Goal: Answer question/provide support

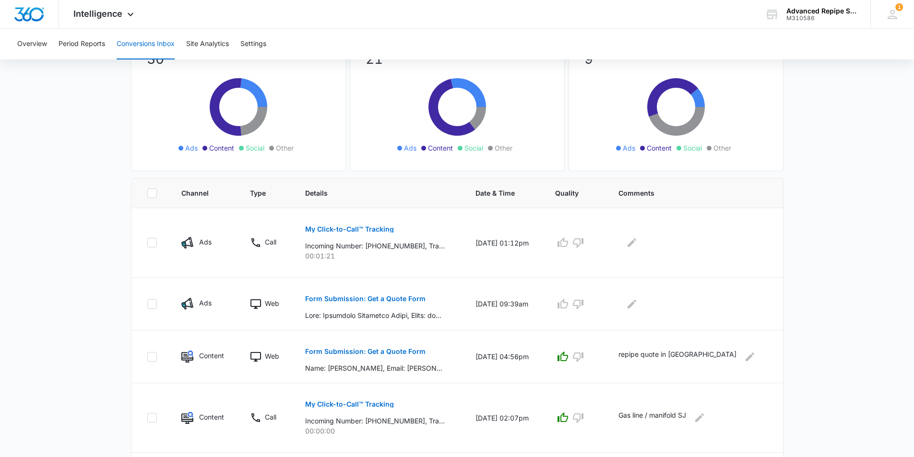
scroll to position [96, 0]
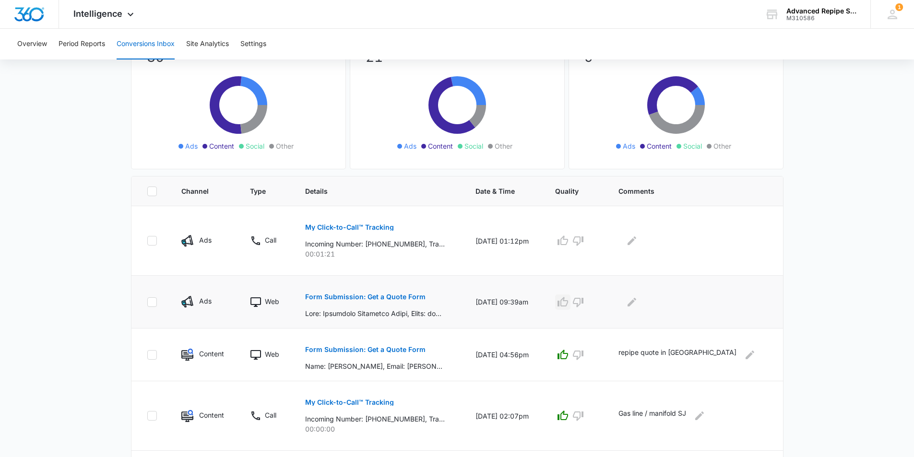
click at [568, 301] on icon "button" at bounding box center [563, 302] width 11 height 10
click at [638, 298] on icon "Edit Comments" at bounding box center [632, 303] width 12 height 12
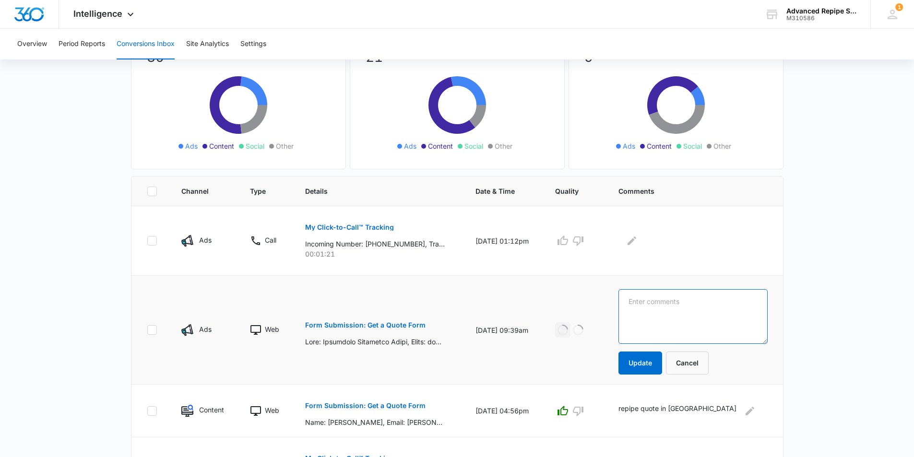
click at [658, 311] on textarea at bounding box center [693, 316] width 149 height 55
type textarea "repipe in [GEOGRAPHIC_DATA]"
click at [661, 361] on button "Update" at bounding box center [641, 363] width 44 height 23
click at [569, 242] on icon "button" at bounding box center [563, 241] width 12 height 12
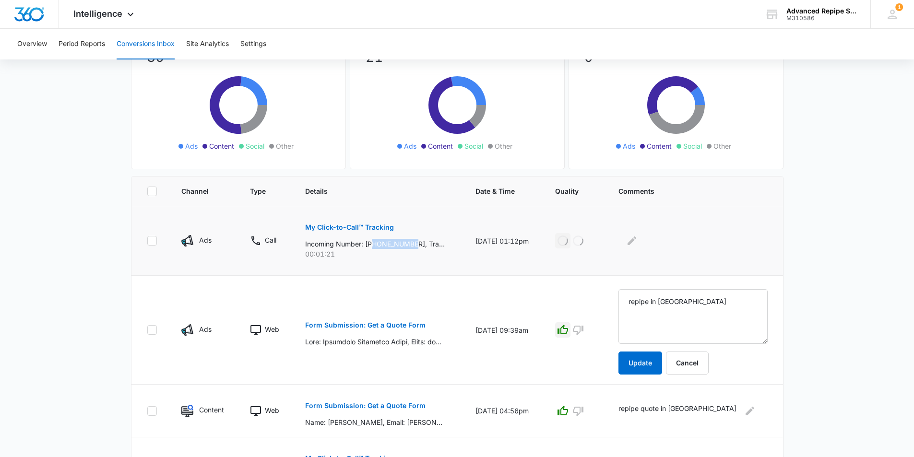
drag, startPoint x: 374, startPoint y: 244, endPoint x: 419, endPoint y: 243, distance: 44.7
click at [419, 243] on p "Incoming Number: [PHONE_NUMBER], Tracking Number: [PHONE_NUMBER], Ring To: [PHO…" at bounding box center [375, 244] width 140 height 10
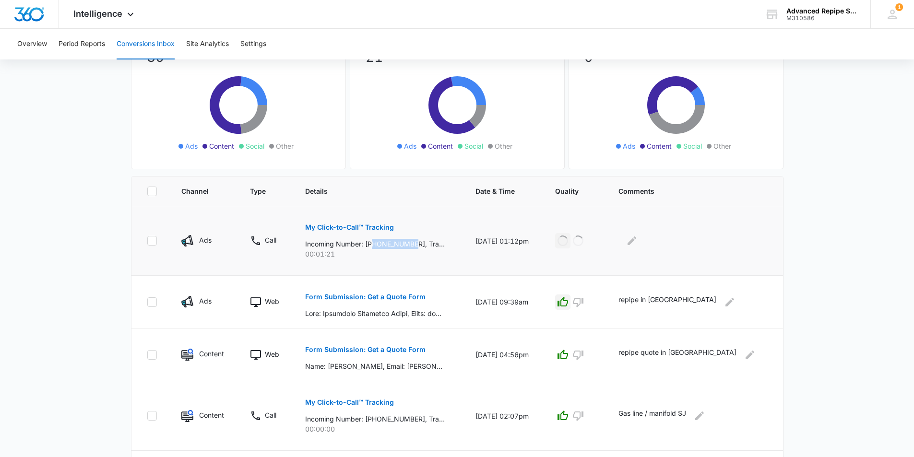
copy p "5105175973"
click at [638, 240] on icon "Edit Comments" at bounding box center [632, 241] width 12 height 12
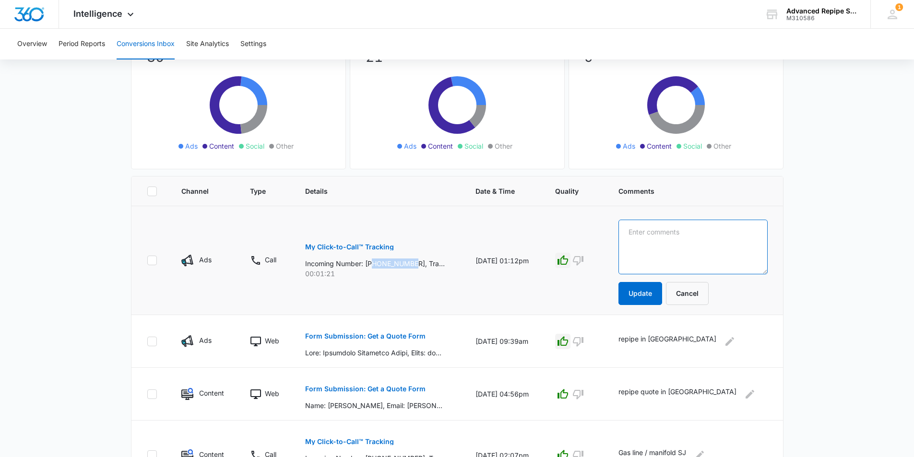
click at [651, 240] on textarea at bounding box center [693, 247] width 149 height 55
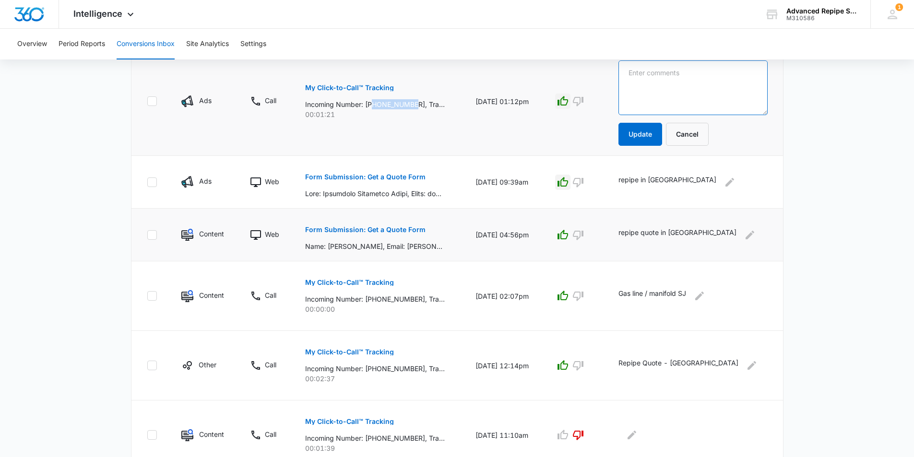
scroll to position [16, 0]
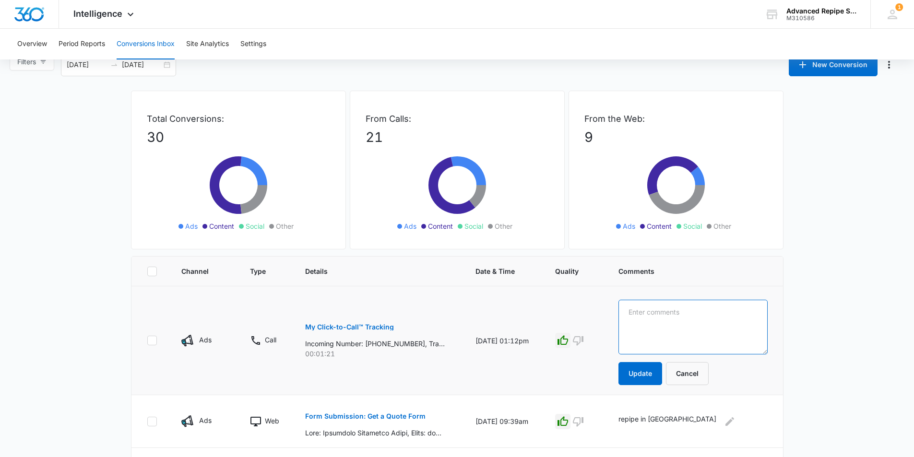
click at [674, 314] on textarea at bounding box center [693, 327] width 149 height 55
type textarea "leak detection in [GEOGRAPHIC_DATA]"
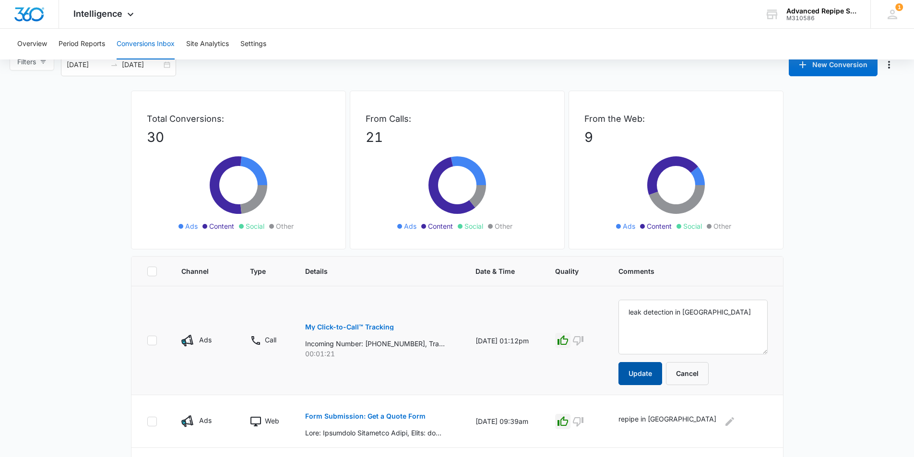
click at [656, 379] on button "Update" at bounding box center [641, 373] width 44 height 23
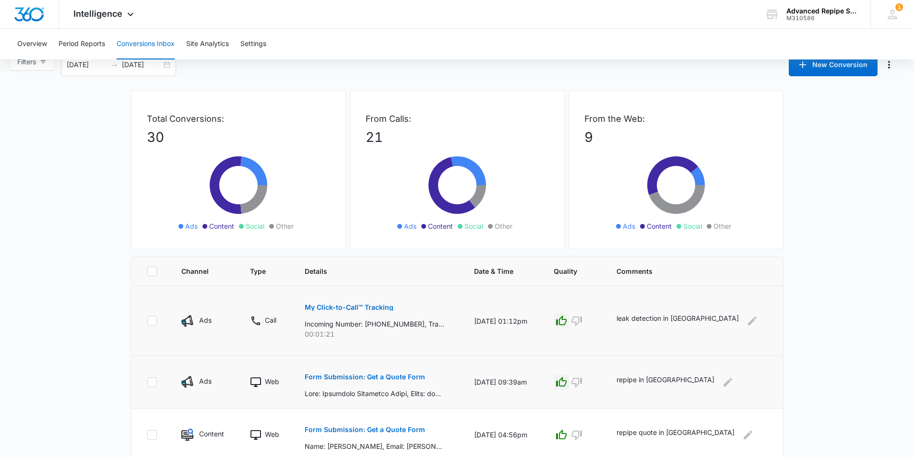
click at [654, 378] on p "repipe in [GEOGRAPHIC_DATA]" at bounding box center [666, 382] width 98 height 15
